Goal: Task Accomplishment & Management: Complete application form

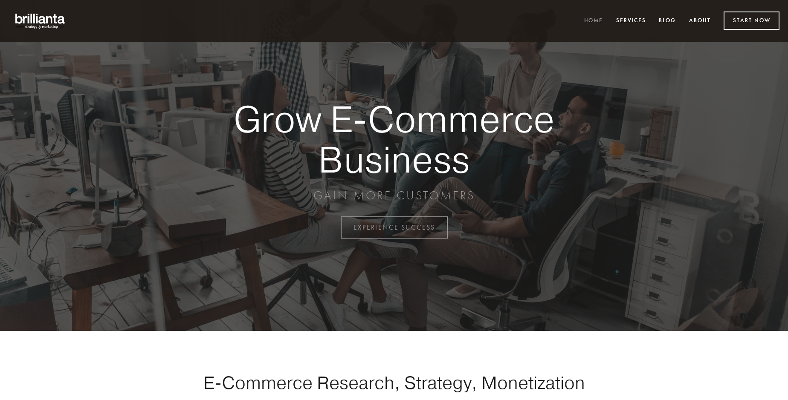
scroll to position [2234, 0]
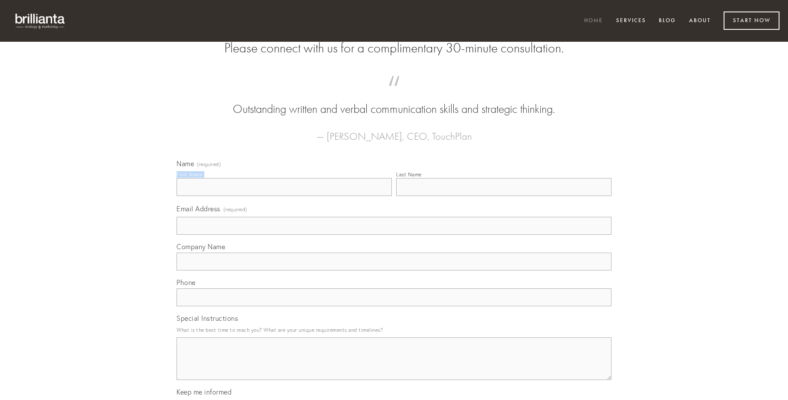
type input "[PERSON_NAME]"
click at [503, 196] on input "Last Name" at bounding box center [503, 187] width 215 height 18
type input "[PERSON_NAME]"
click at [394, 235] on input "Email Address (required)" at bounding box center [393, 226] width 435 height 18
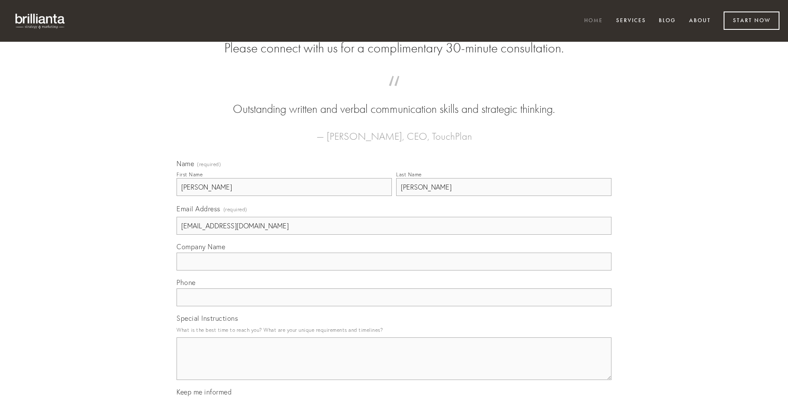
type input "[EMAIL_ADDRESS][DOMAIN_NAME]"
click at [394, 271] on input "Company Name" at bounding box center [393, 262] width 435 height 18
type input "a"
click at [394, 306] on input "text" at bounding box center [393, 298] width 435 height 18
click at [394, 367] on textarea "Special Instructions" at bounding box center [393, 359] width 435 height 43
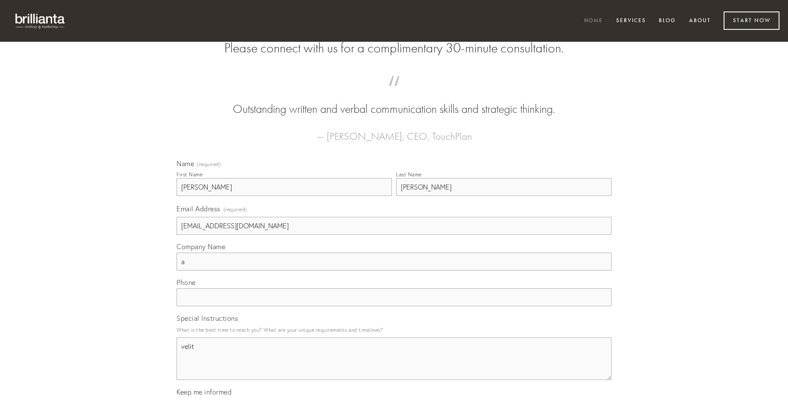
type textarea "velit"
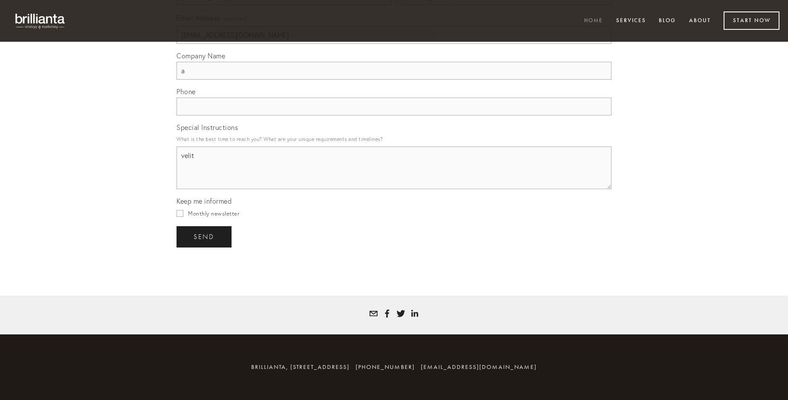
click at [205, 237] on span "send" at bounding box center [203, 237] width 21 height 8
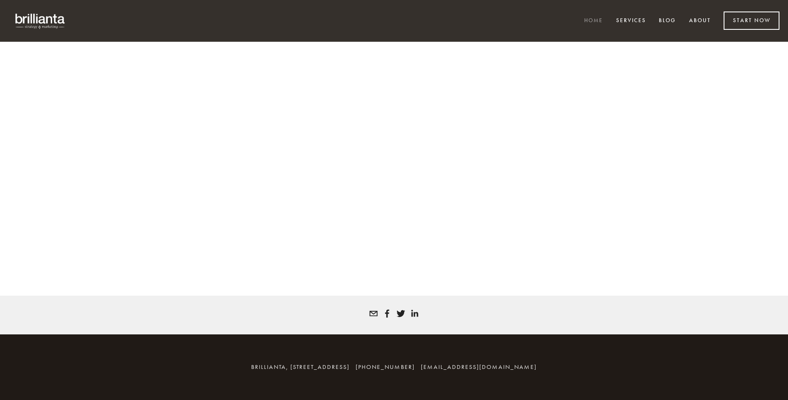
scroll to position [2223, 0]
